Goal: Task Accomplishment & Management: Manage account settings

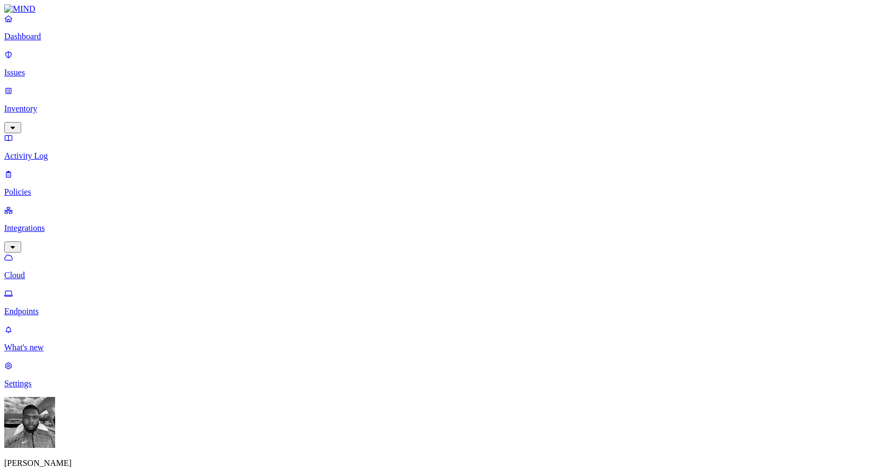
click at [57, 270] on p "Cloud" at bounding box center [446, 275] width 884 height 10
click at [54, 169] on link "Policies" at bounding box center [446, 183] width 884 height 28
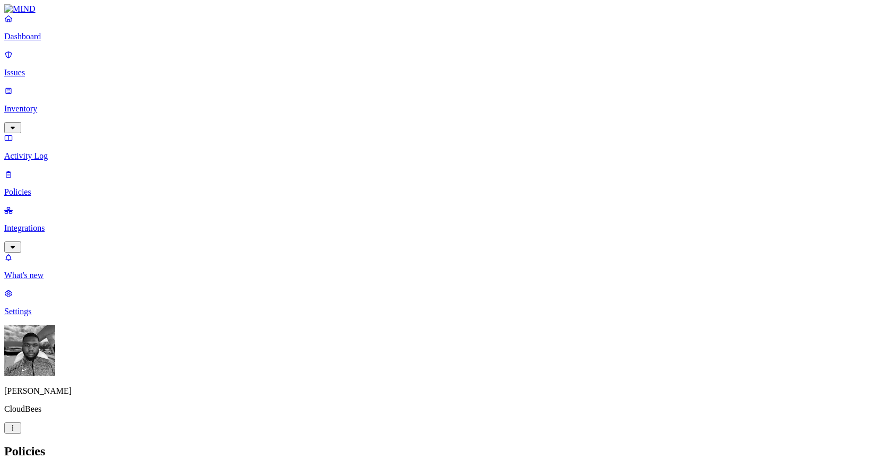
click at [249, 101] on span "Endpoint" at bounding box center [250, 105] width 31 height 9
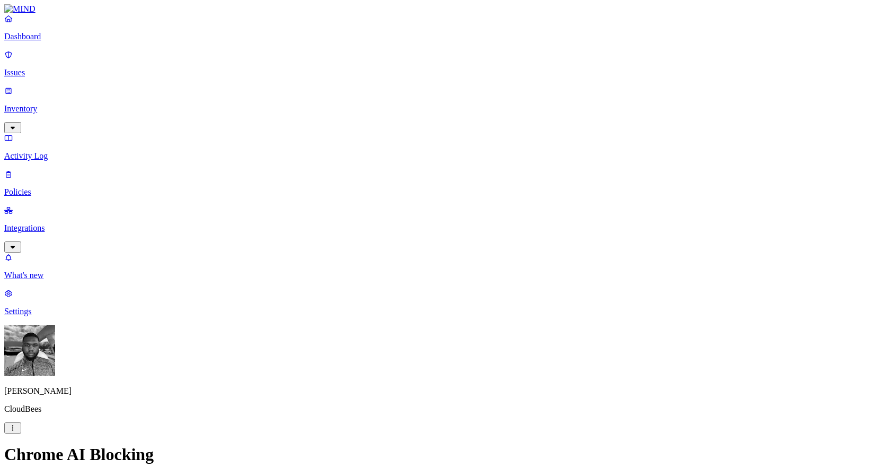
scroll to position [179, 0]
click at [384, 238] on label "Classification" at bounding box center [394, 233] width 47 height 9
click at [379, 277] on button "button" at bounding box center [375, 275] width 8 height 3
click at [379, 294] on button "button" at bounding box center [375, 292] width 8 height 3
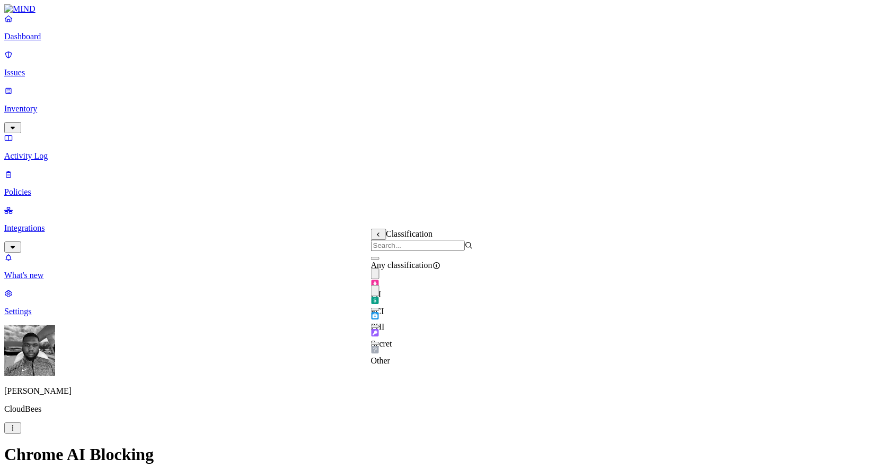
click at [380, 311] on button "button" at bounding box center [375, 309] width 8 height 3
click at [380, 328] on button "button" at bounding box center [375, 326] width 8 height 3
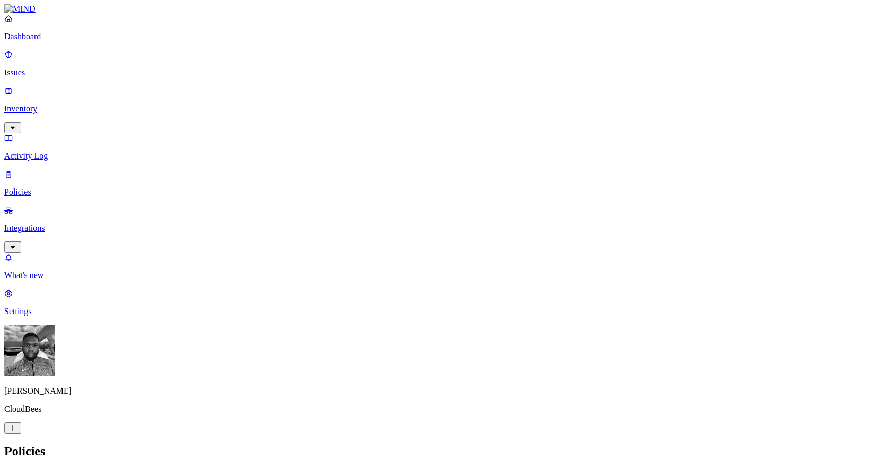
scroll to position [134, 0]
click at [60, 104] on p "Inventory" at bounding box center [446, 109] width 884 height 10
